Goal: Information Seeking & Learning: Learn about a topic

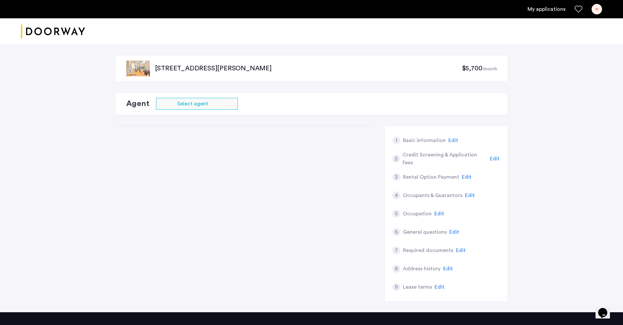
click at [533, 9] on link "My applications" at bounding box center [546, 9] width 38 height 8
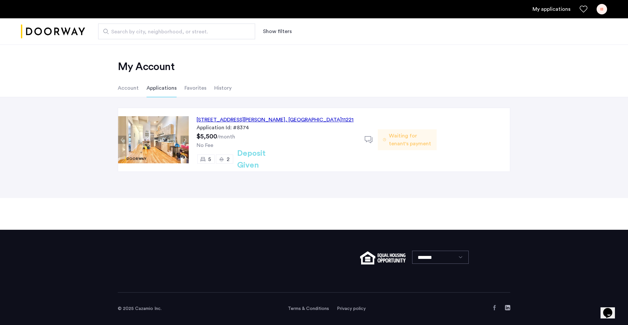
click at [277, 119] on div "[STREET_ADDRESS][PERSON_NAME]" at bounding box center [274, 120] width 157 height 8
click at [123, 138] on button "Previous apartment" at bounding box center [122, 140] width 8 height 8
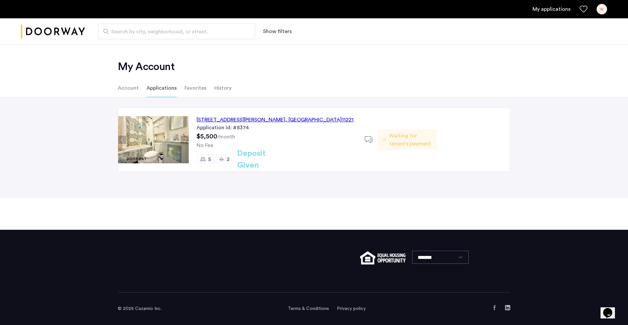
click at [123, 138] on button "Previous apartment" at bounding box center [122, 140] width 8 height 8
click at [215, 117] on div "[STREET_ADDRESS][PERSON_NAME]" at bounding box center [274, 120] width 157 height 8
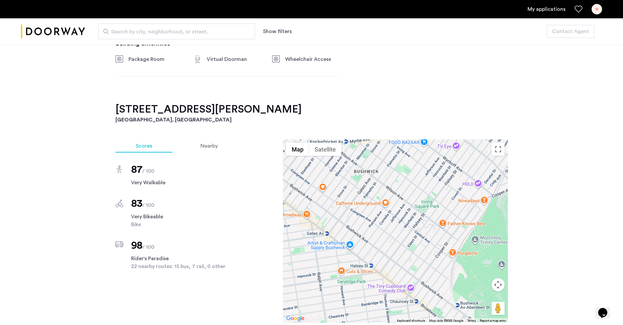
scroll to position [465, 0]
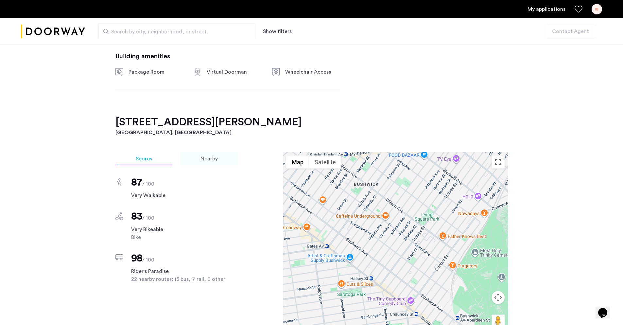
click at [212, 159] on span "Nearby" at bounding box center [208, 158] width 17 height 5
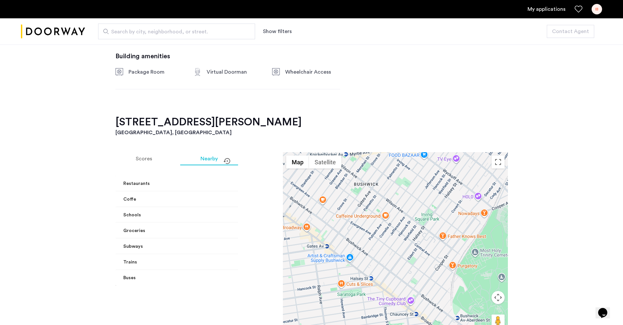
click at [225, 197] on span "Coffe" at bounding box center [195, 199] width 145 height 7
click at [225, 197] on mat-expansion-panel-header "Coffe" at bounding box center [196, 206] width 163 height 21
click at [217, 180] on mat-panel-title "Restaurants" at bounding box center [193, 183] width 140 height 7
click at [217, 180] on mat-expansion-panel-header "Restaurants" at bounding box center [196, 186] width 163 height 21
click at [211, 231] on mat-panel-title "Groceries" at bounding box center [193, 230] width 140 height 7
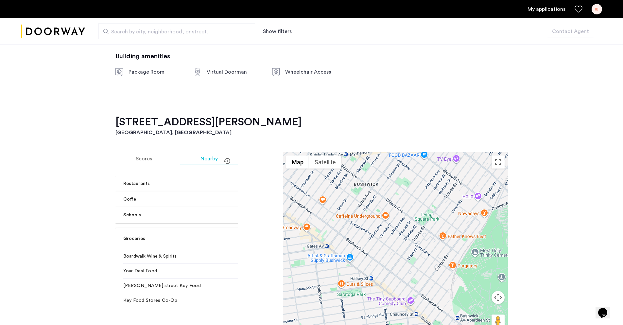
click at [211, 231] on mat-expansion-panel-header "Groceries" at bounding box center [196, 238] width 163 height 21
click at [208, 246] on mat-panel-title "Subways" at bounding box center [193, 246] width 140 height 7
click at [208, 246] on mat-expansion-panel-header "Subways" at bounding box center [196, 254] width 163 height 21
click at [206, 276] on mat-panel-title "Buses" at bounding box center [193, 277] width 140 height 7
click at [206, 276] on mat-expansion-panel-header "Buses" at bounding box center [196, 285] width 163 height 21
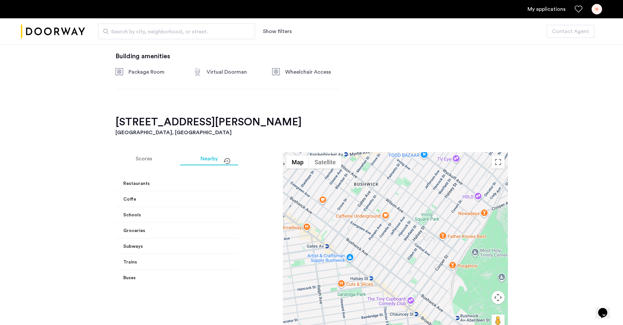
click at [207, 266] on mat-expansion-panel-header "Trains" at bounding box center [196, 262] width 163 height 16
click at [206, 263] on mat-expansion-panel-header "Trains" at bounding box center [196, 269] width 163 height 21
click at [209, 247] on mat-panel-title "Subways" at bounding box center [193, 246] width 140 height 7
click at [209, 247] on mat-expansion-panel-header "Subways" at bounding box center [196, 254] width 163 height 21
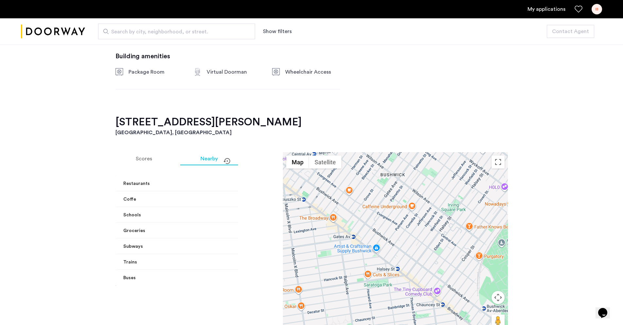
drag, startPoint x: 331, startPoint y: 241, endPoint x: 359, endPoint y: 233, distance: 28.6
click at [359, 233] on div at bounding box center [395, 243] width 225 height 183
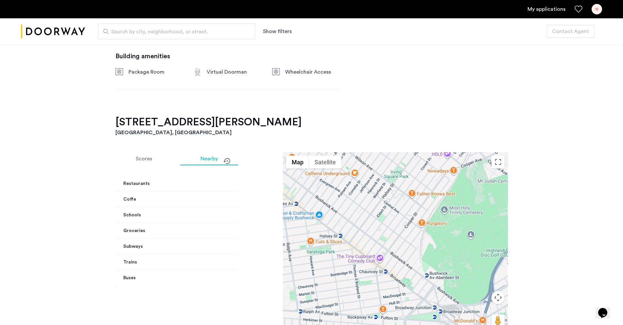
drag, startPoint x: 361, startPoint y: 226, endPoint x: 322, endPoint y: 202, distance: 44.9
click at [307, 191] on div at bounding box center [395, 243] width 225 height 183
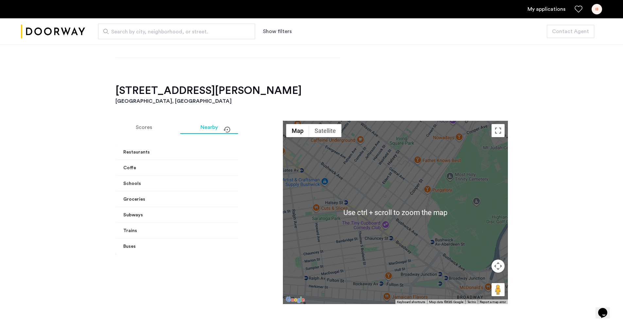
scroll to position [498, 0]
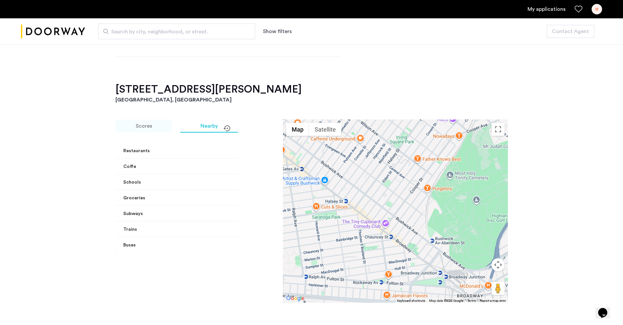
click at [153, 131] on div "Scores" at bounding box center [143, 125] width 57 height 13
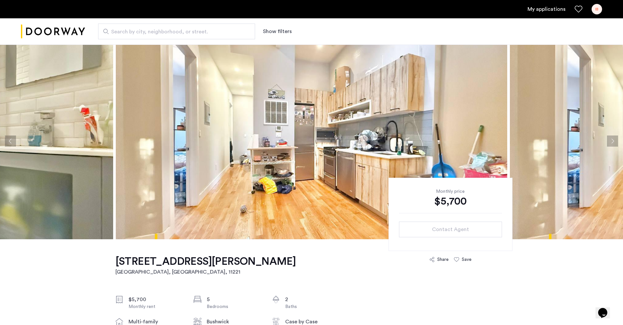
scroll to position [0, 0]
